Goal: Task Accomplishment & Management: Complete application form

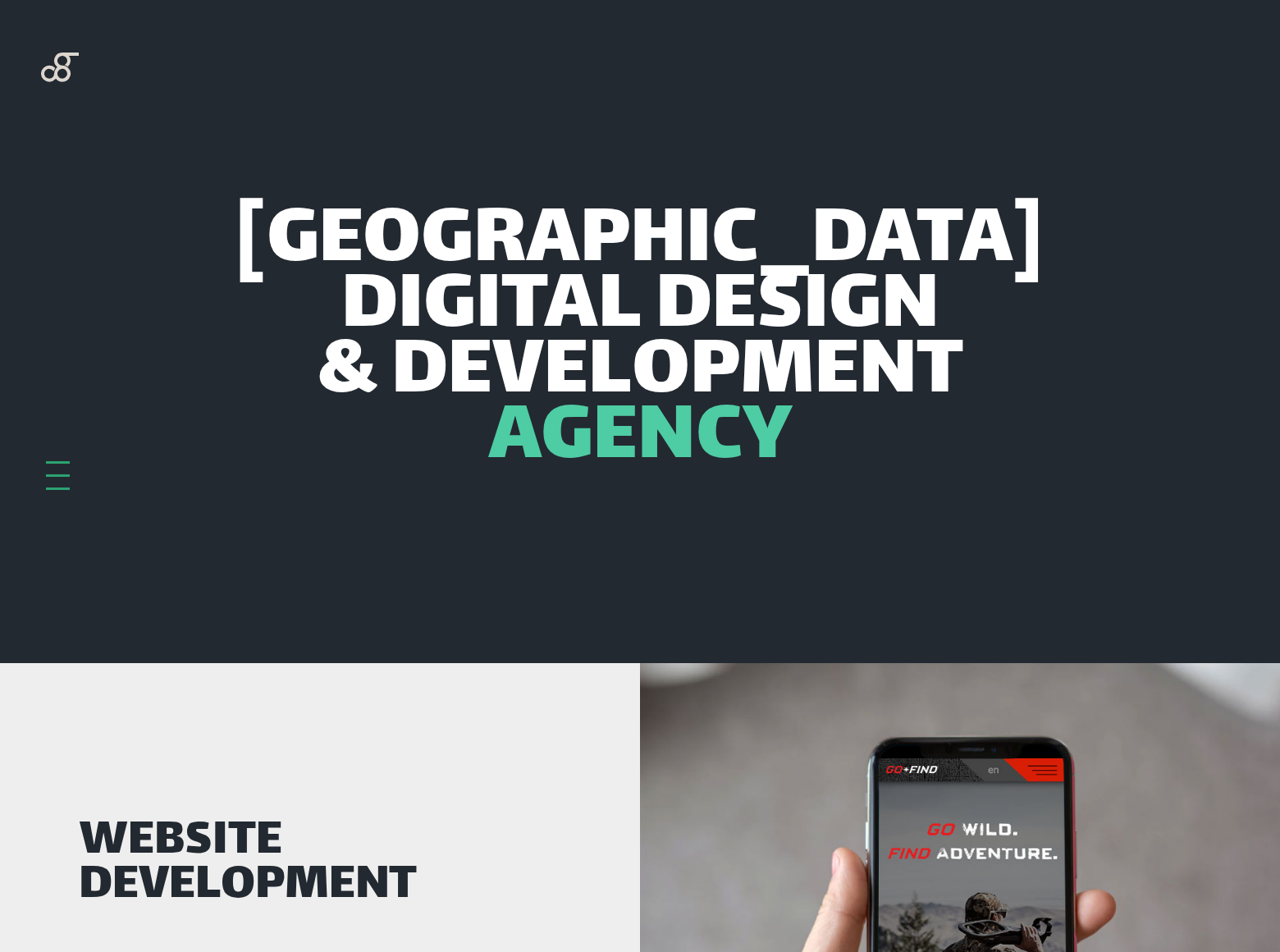
scroll to position [5001, 0]
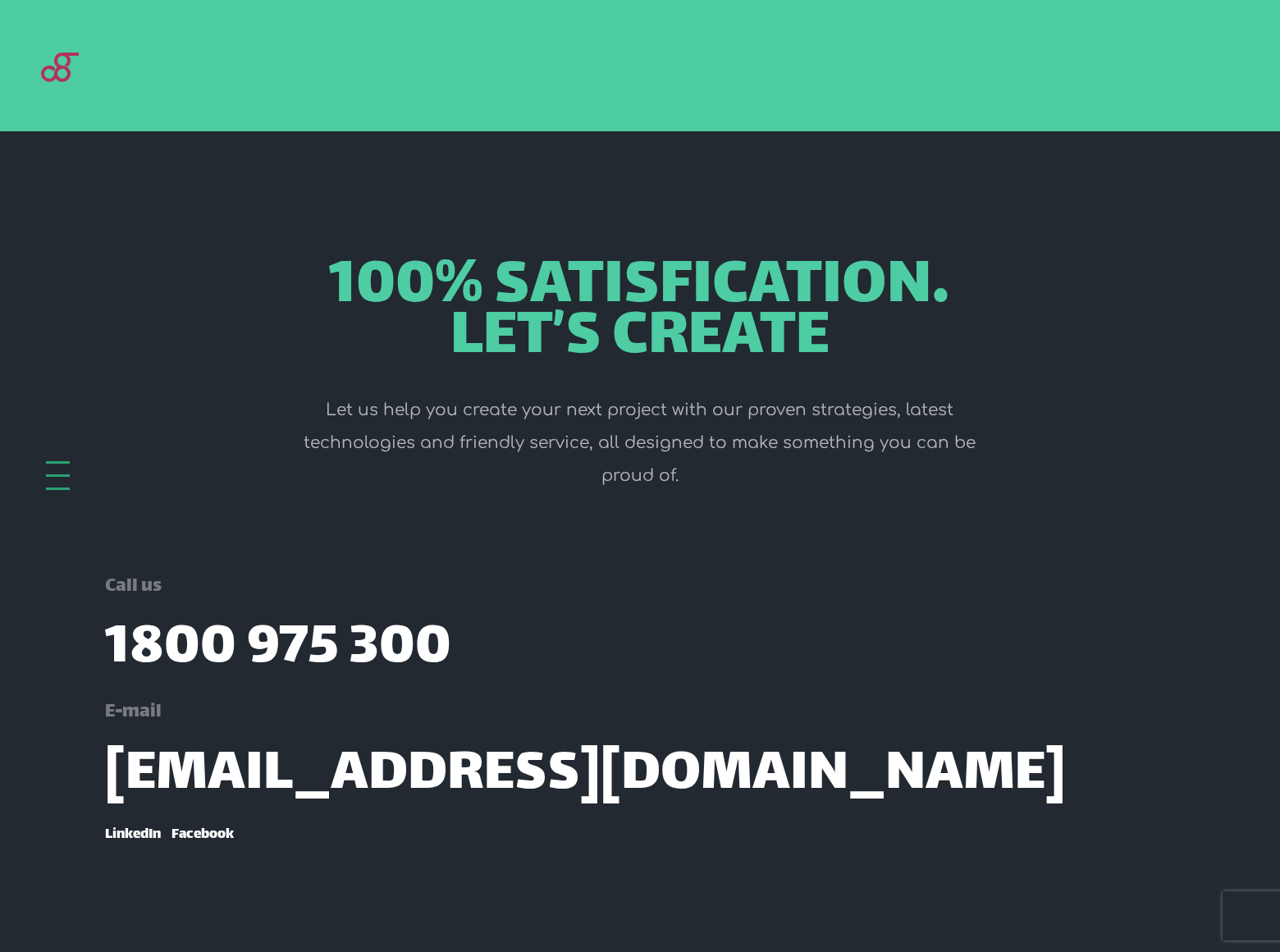
scroll to position [1766, 0]
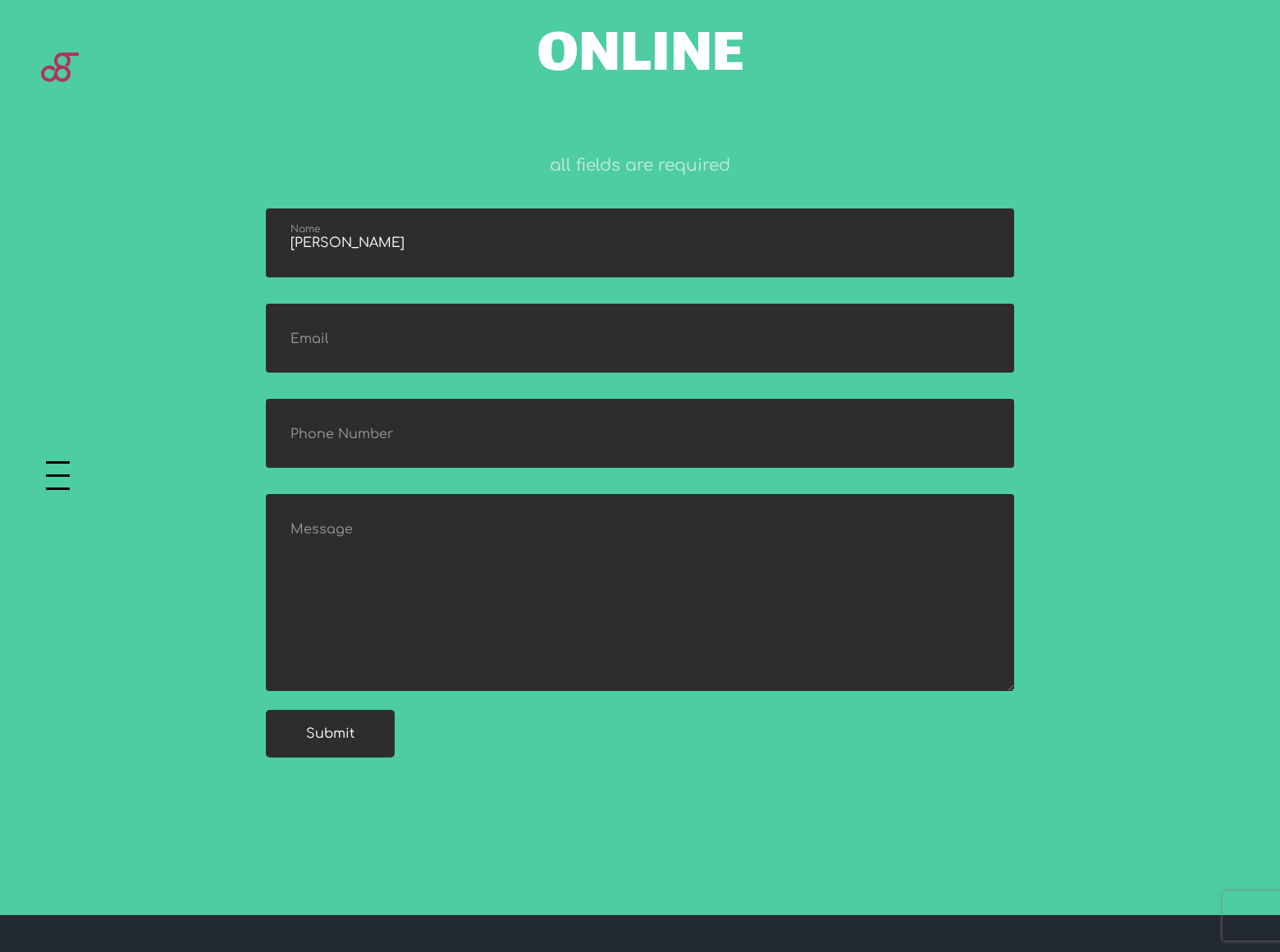
type input "Gary Miller"
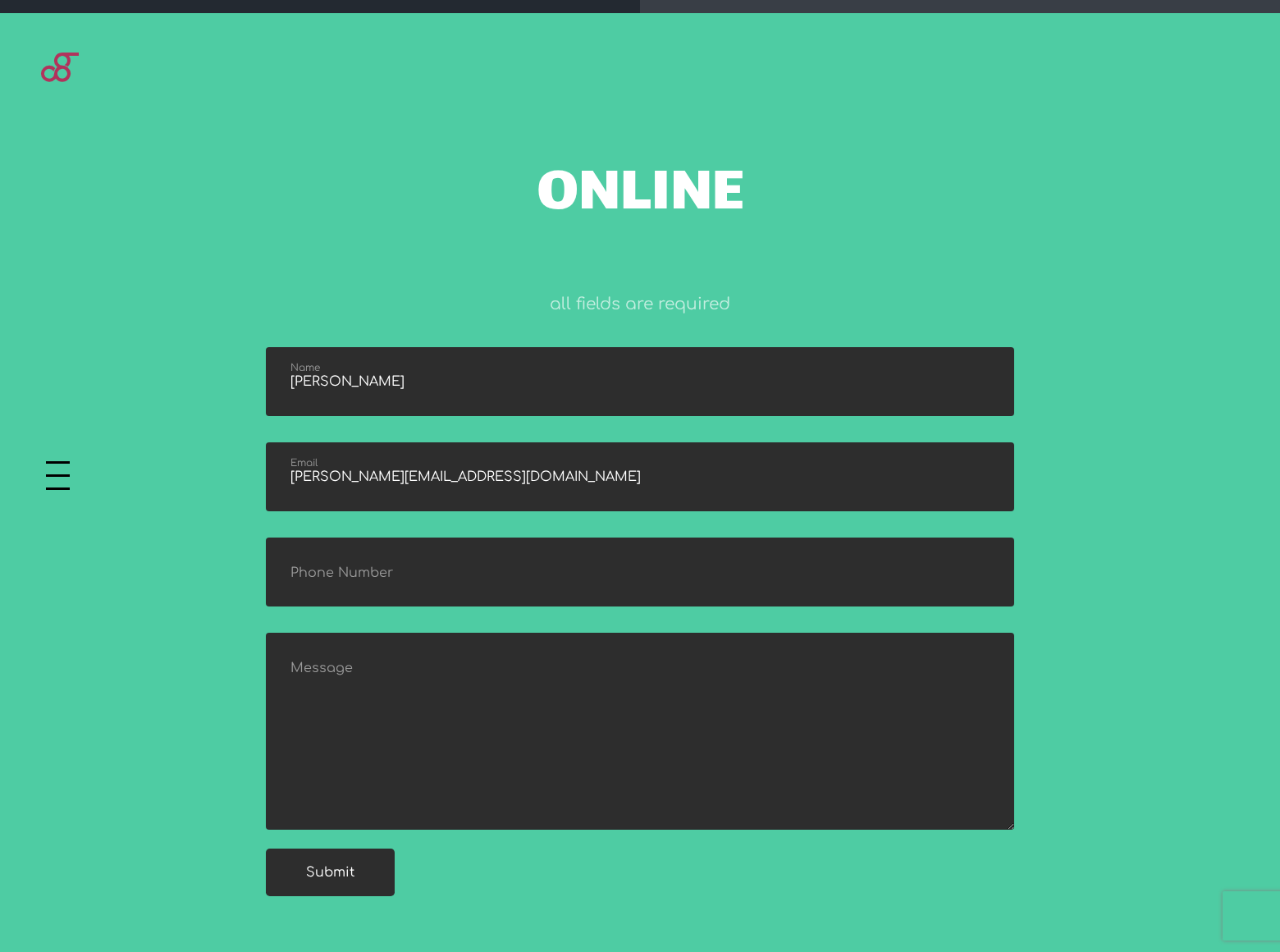
type input "gary_miller@dominatingkeywords.com"
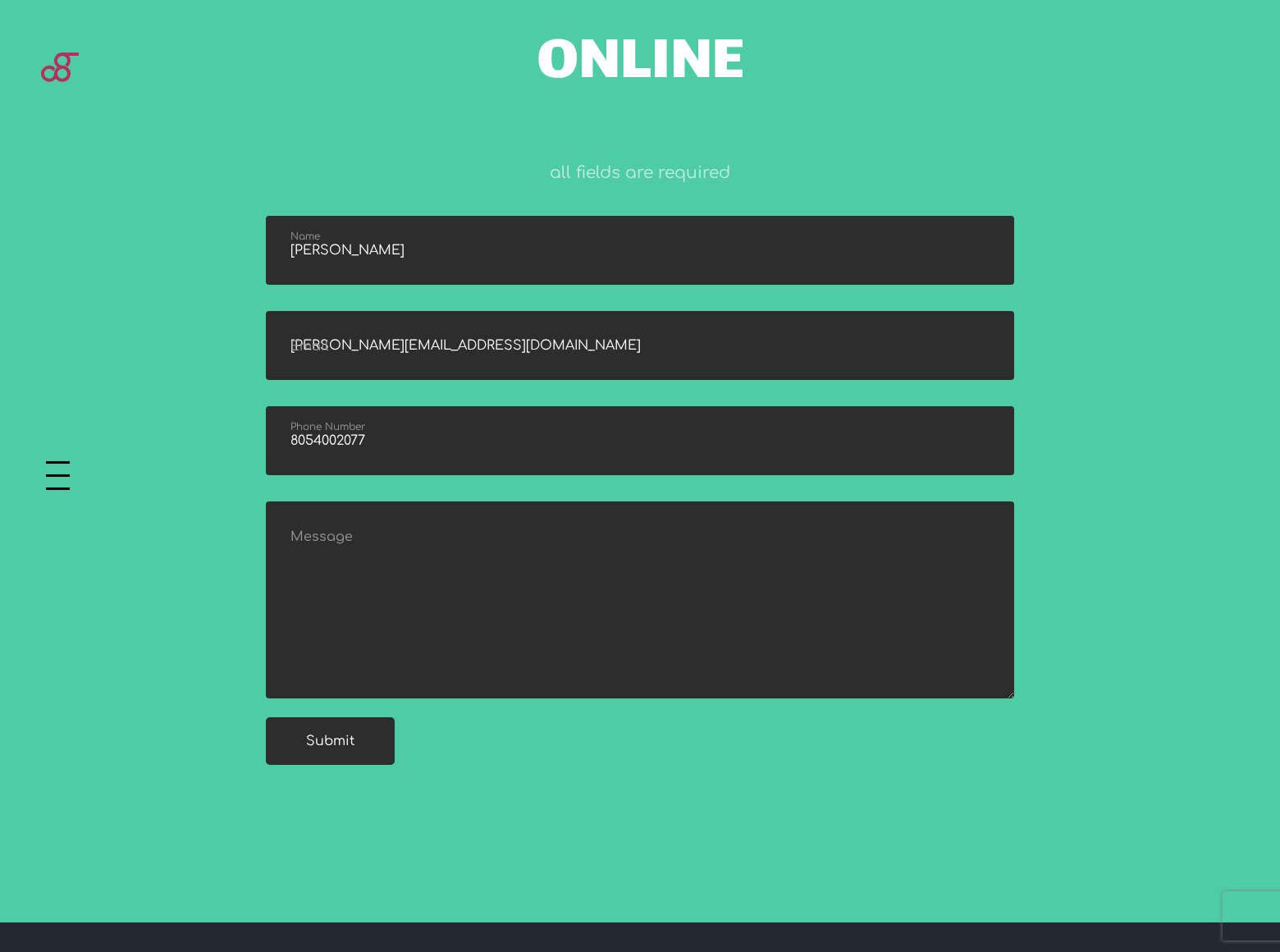
type input "8054002077"
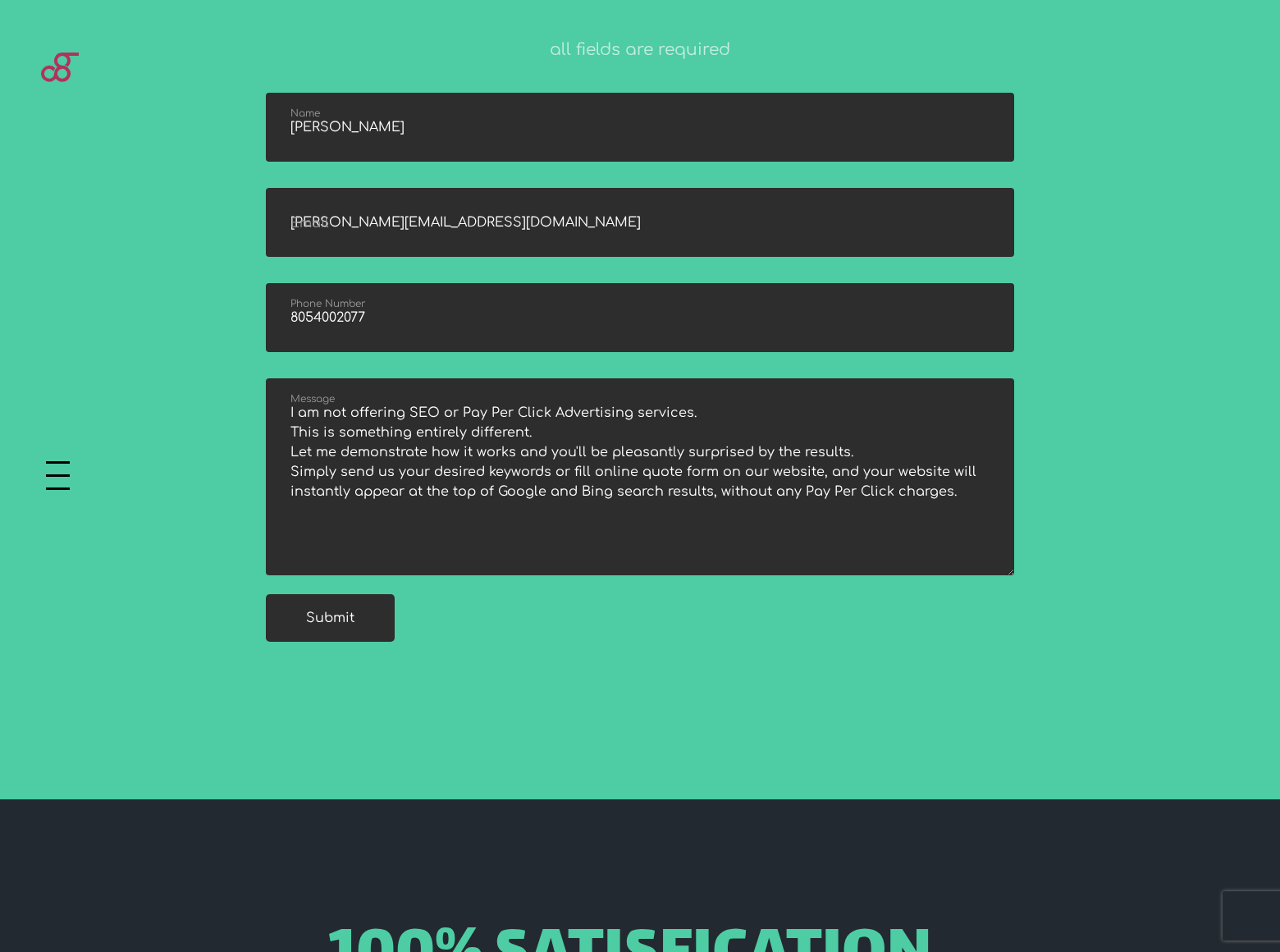
type textarea "I am not offering SEO or Pay Per Click Advertising services. This is something …"
click at [330, 617] on input "submit" at bounding box center [330, 618] width 129 height 48
